Goal: Information Seeking & Learning: Learn about a topic

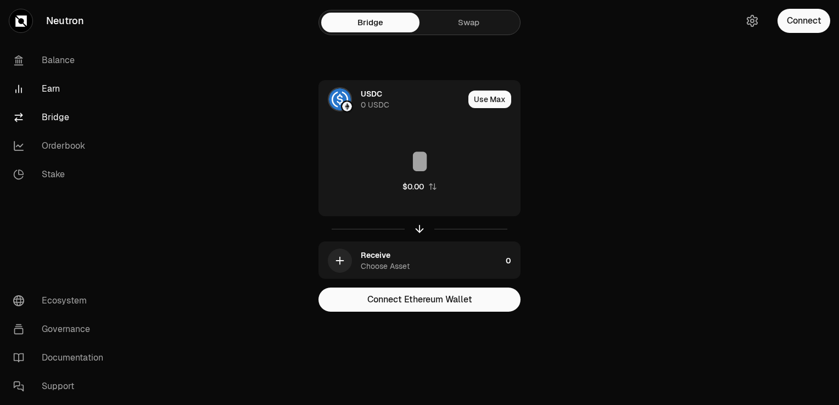
drag, startPoint x: 0, startPoint y: 0, endPoint x: 65, endPoint y: 85, distance: 107.3
click at [65, 85] on link "Earn" at bounding box center [61, 89] width 114 height 29
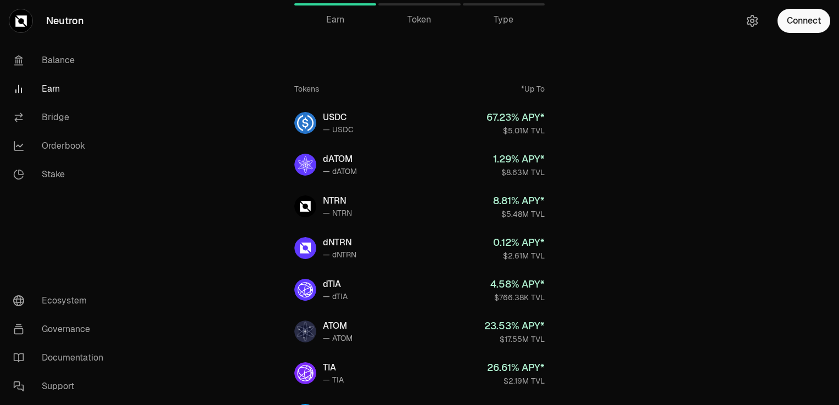
scroll to position [11, 0]
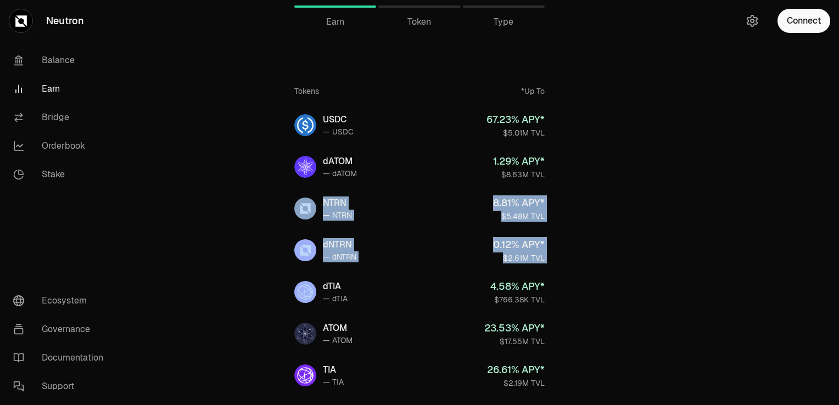
drag, startPoint x: 203, startPoint y: 287, endPoint x: 224, endPoint y: 227, distance: 63.6
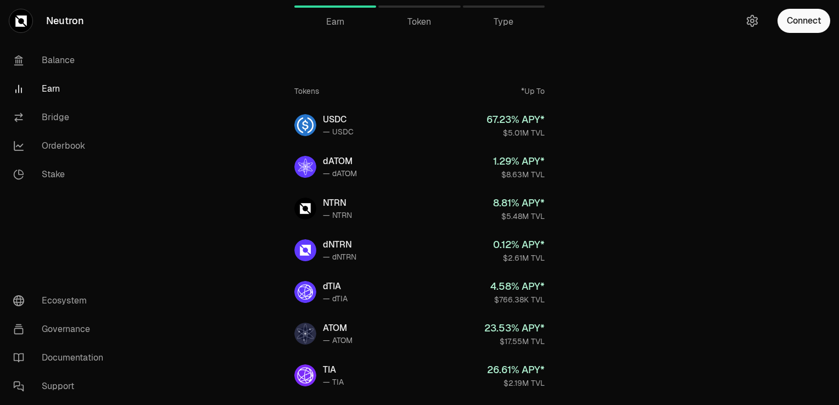
click at [417, 29] on div "Earn Token Type" at bounding box center [420, 11] width 422 height 44
click at [423, 16] on span "Token" at bounding box center [419, 21] width 24 height 13
click at [508, 22] on span "Type" at bounding box center [504, 21] width 20 height 13
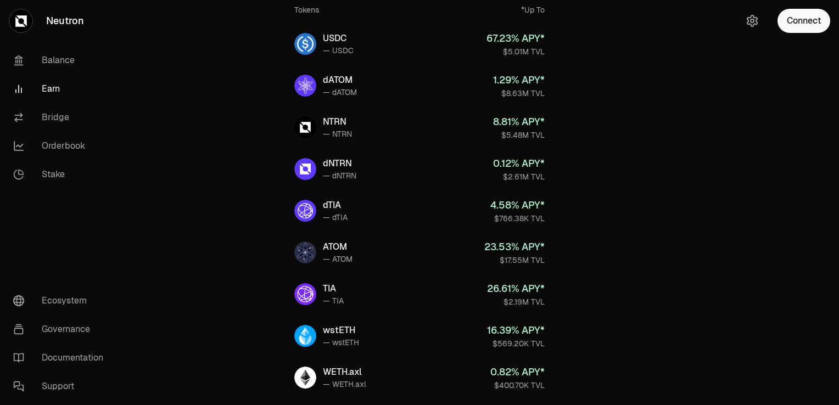
scroll to position [96, 0]
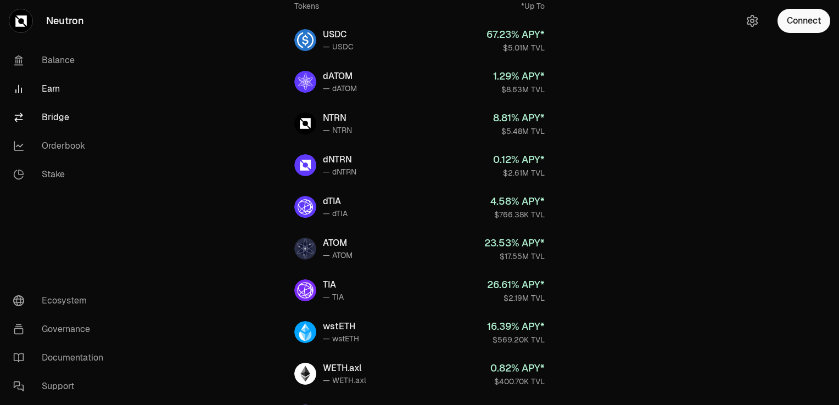
click at [45, 113] on link "Bridge" at bounding box center [61, 117] width 114 height 29
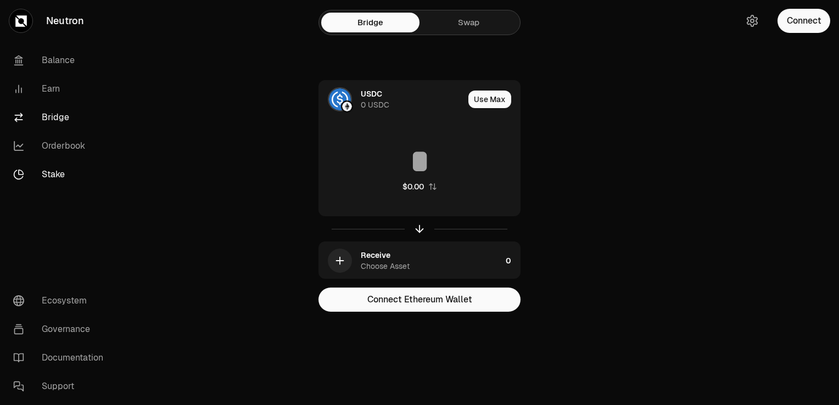
click at [52, 169] on link "Stake" at bounding box center [61, 174] width 114 height 29
